Goal: Transaction & Acquisition: Purchase product/service

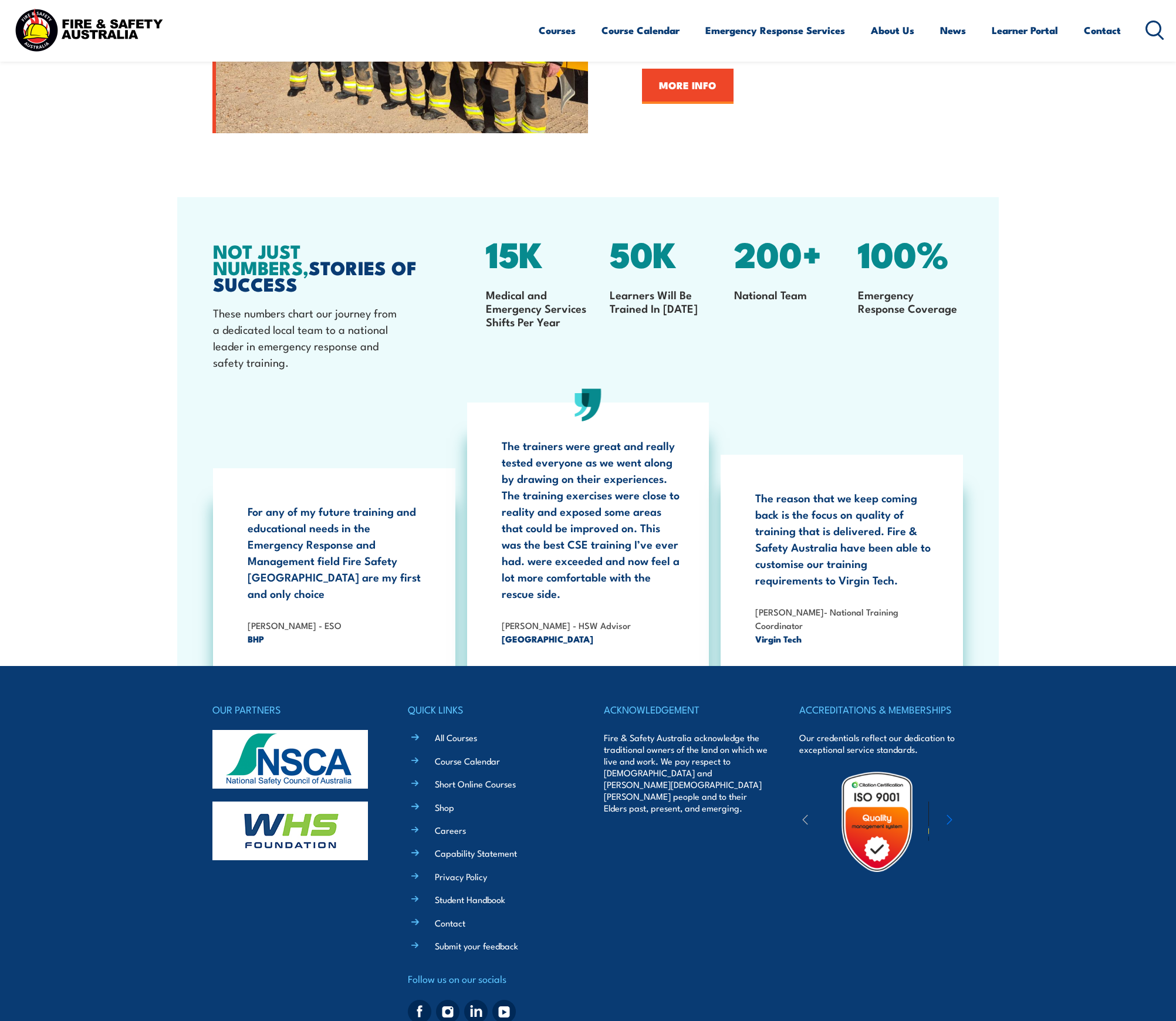
scroll to position [2170, 0]
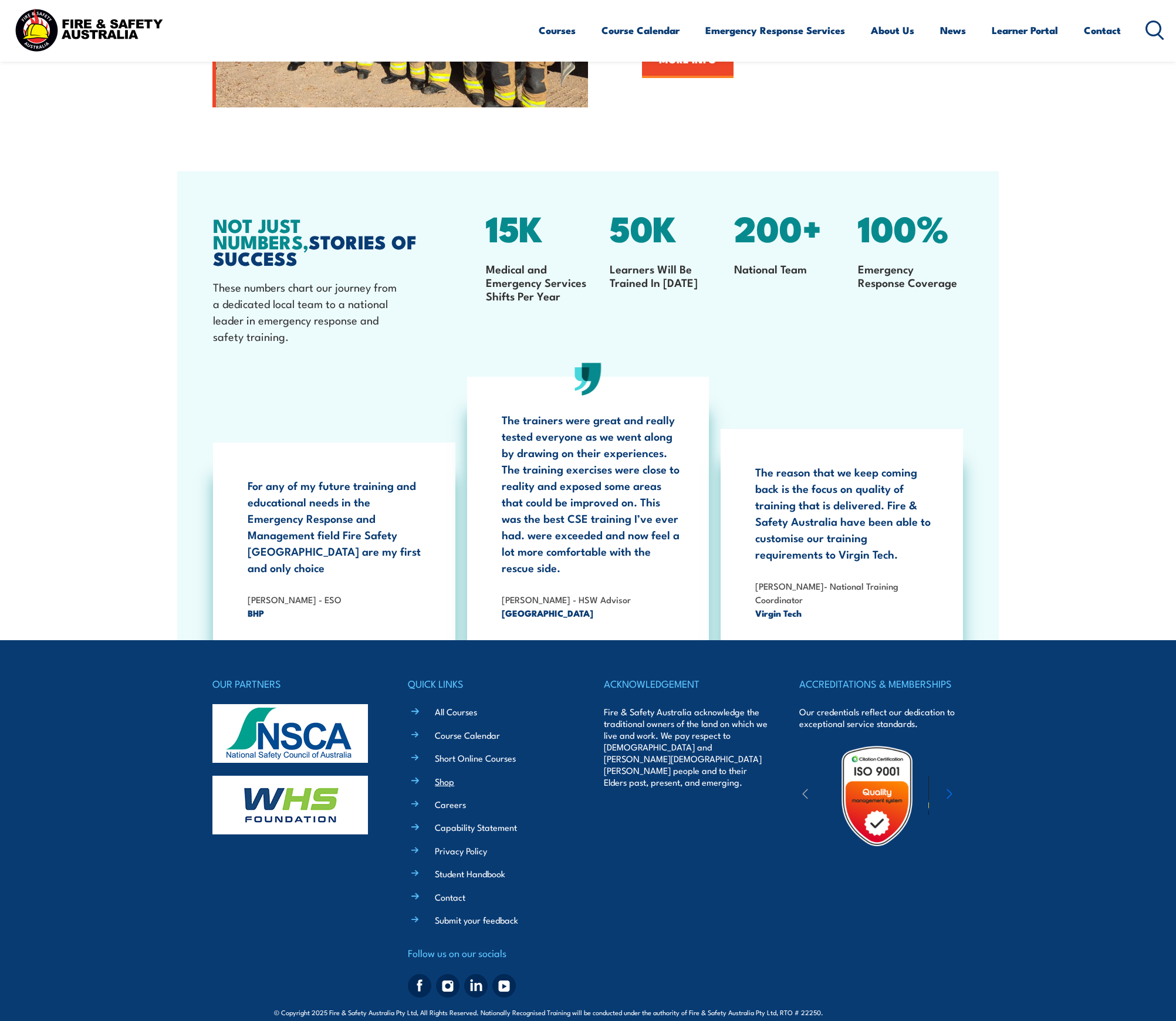
click at [444, 775] on link "Shop" at bounding box center [444, 781] width 19 height 12
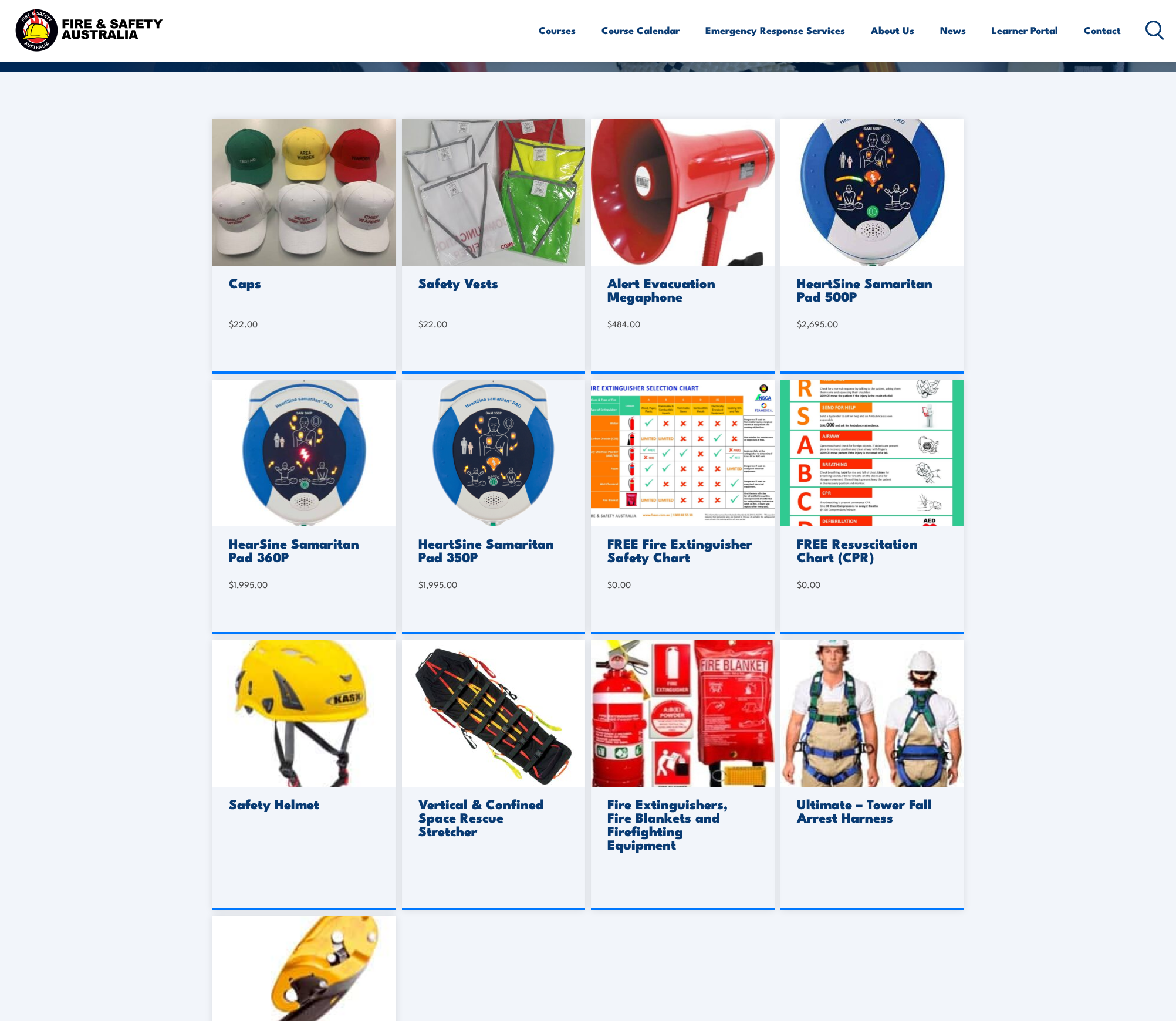
scroll to position [268, 0]
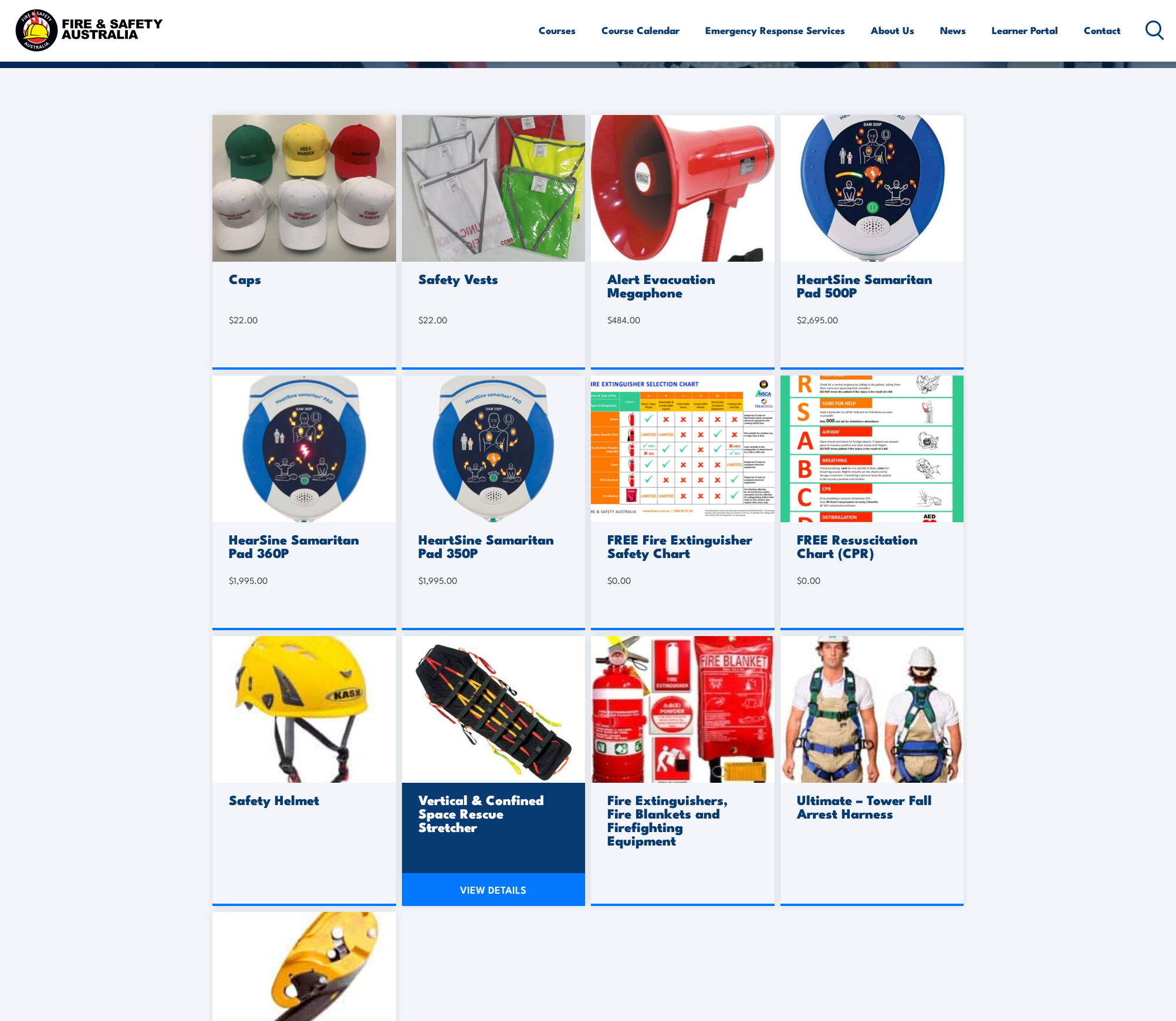
click at [447, 680] on img at bounding box center [493, 709] width 184 height 146
